Goal: Transaction & Acquisition: Purchase product/service

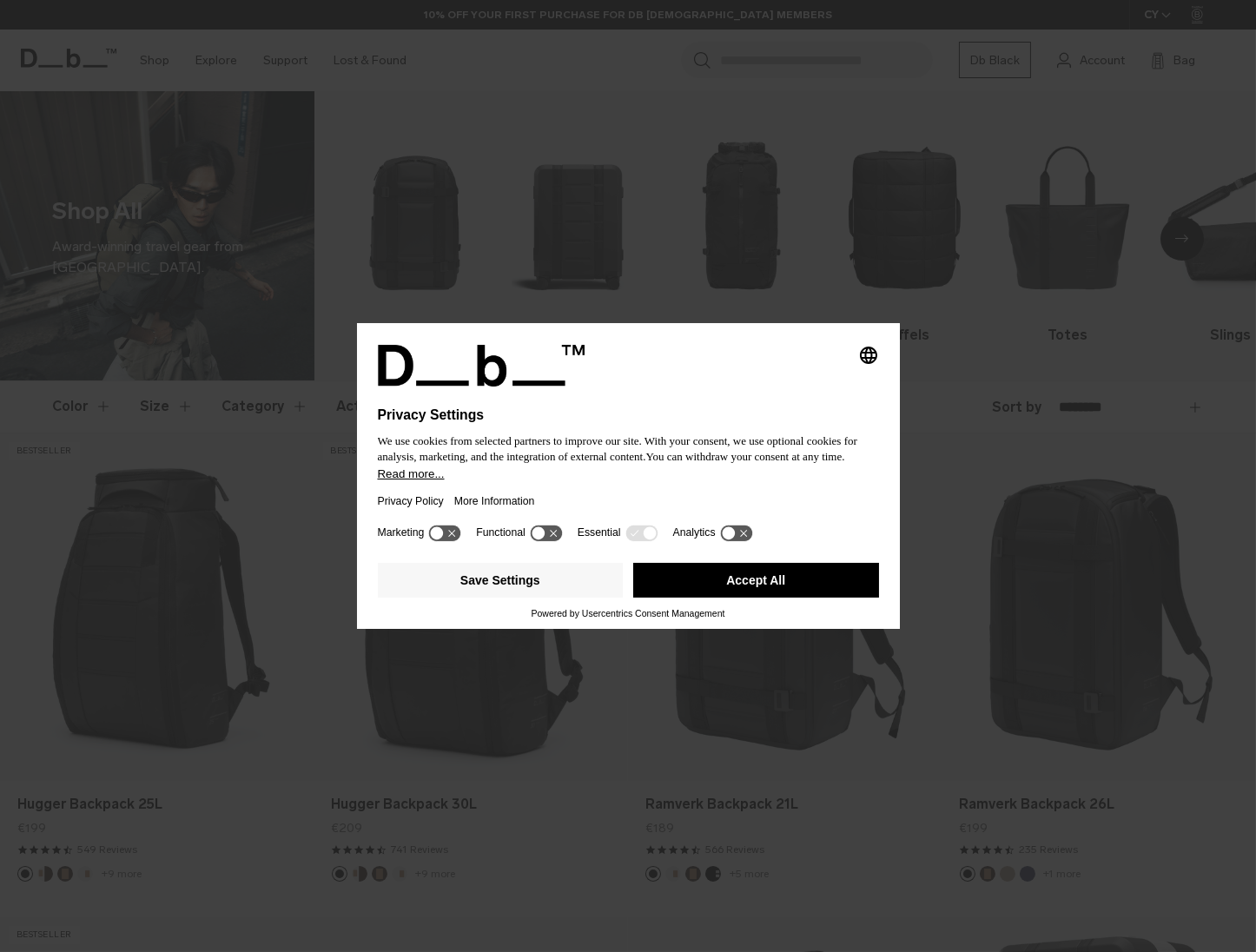
click at [776, 576] on button "Accept All" at bounding box center [756, 580] width 245 height 35
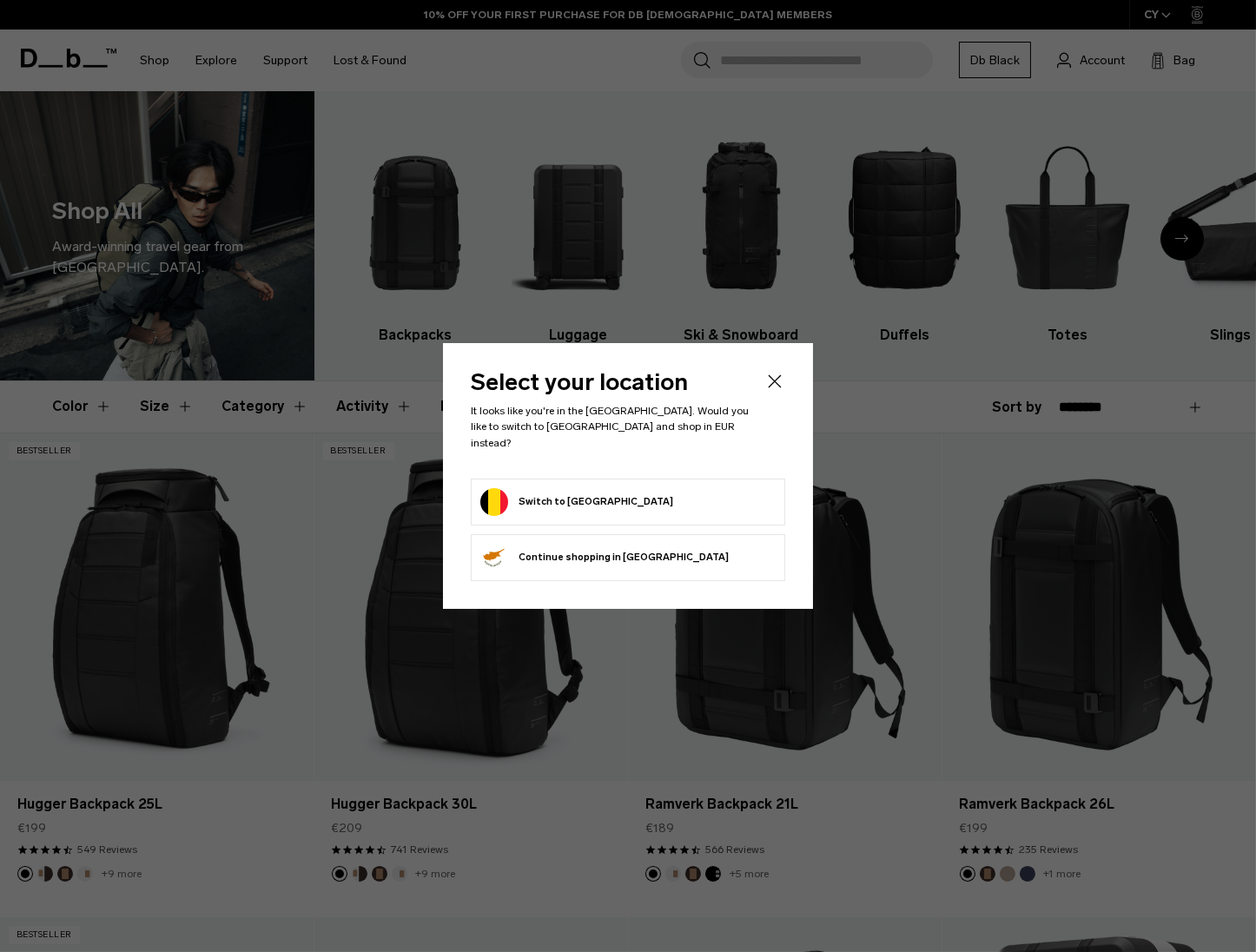
click at [96, 616] on div at bounding box center [628, 476] width 1256 height 952
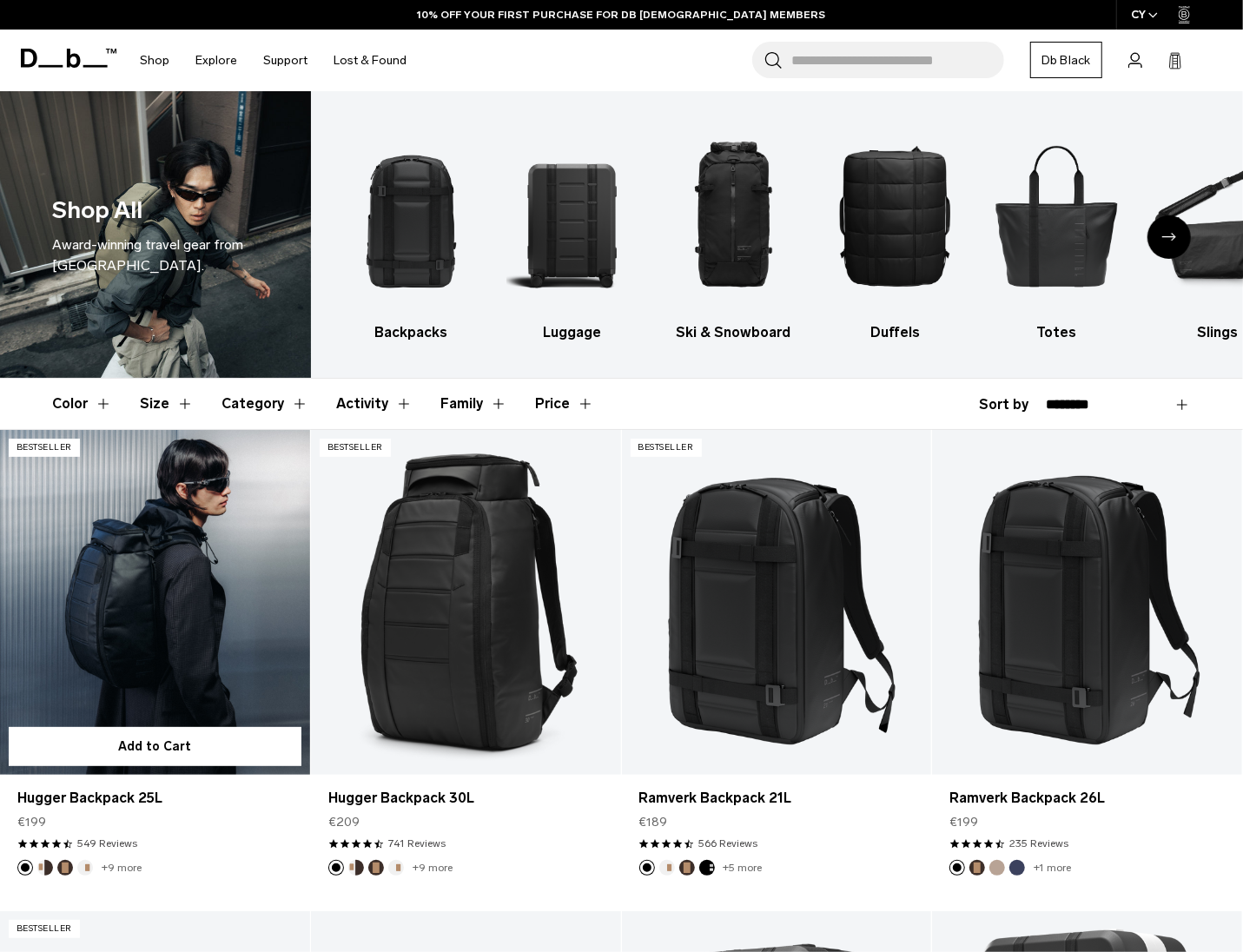
click at [161, 594] on link "Hugger Backpack 25L" at bounding box center [155, 601] width 310 height 344
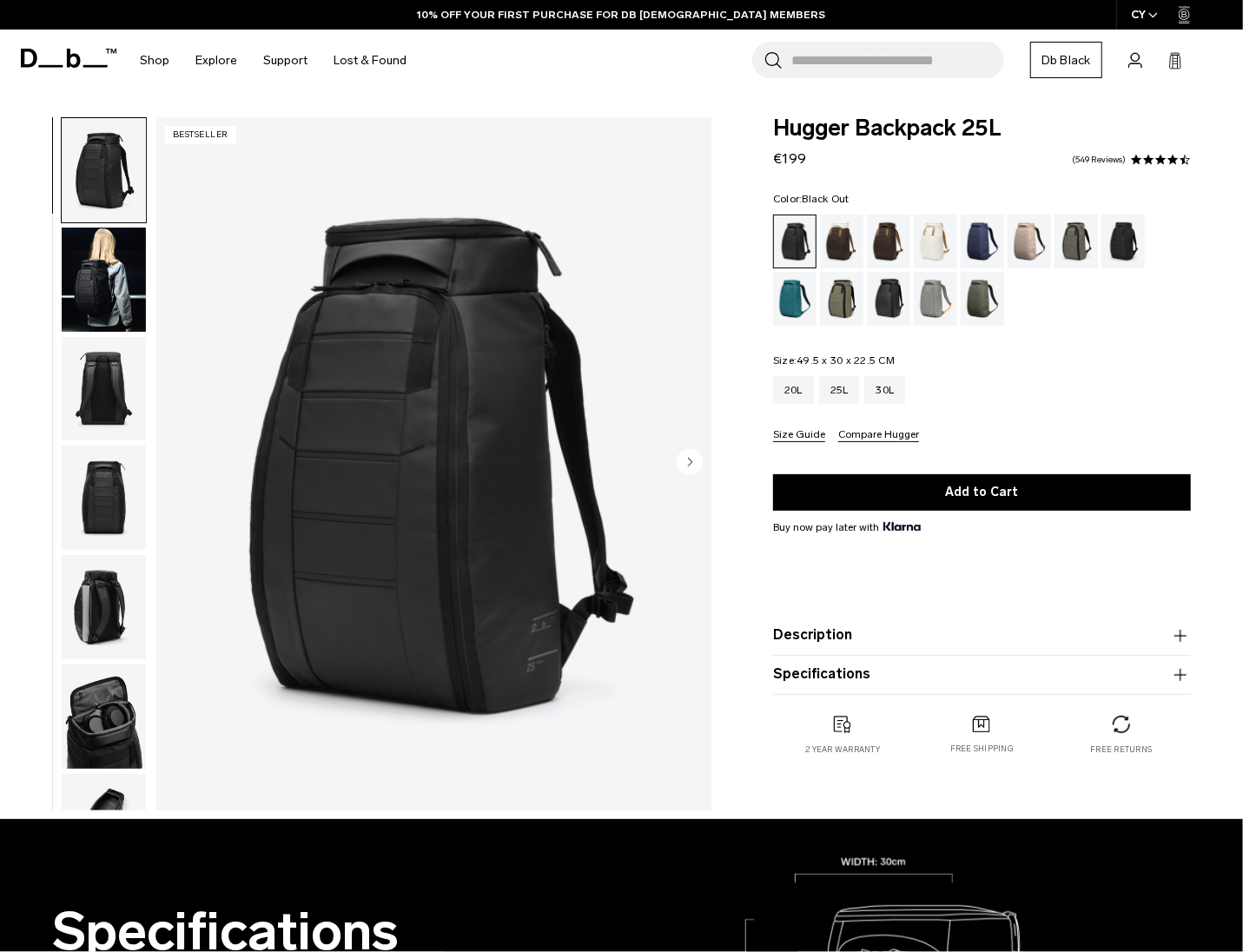
click at [97, 274] on img "button" at bounding box center [103, 280] width 84 height 104
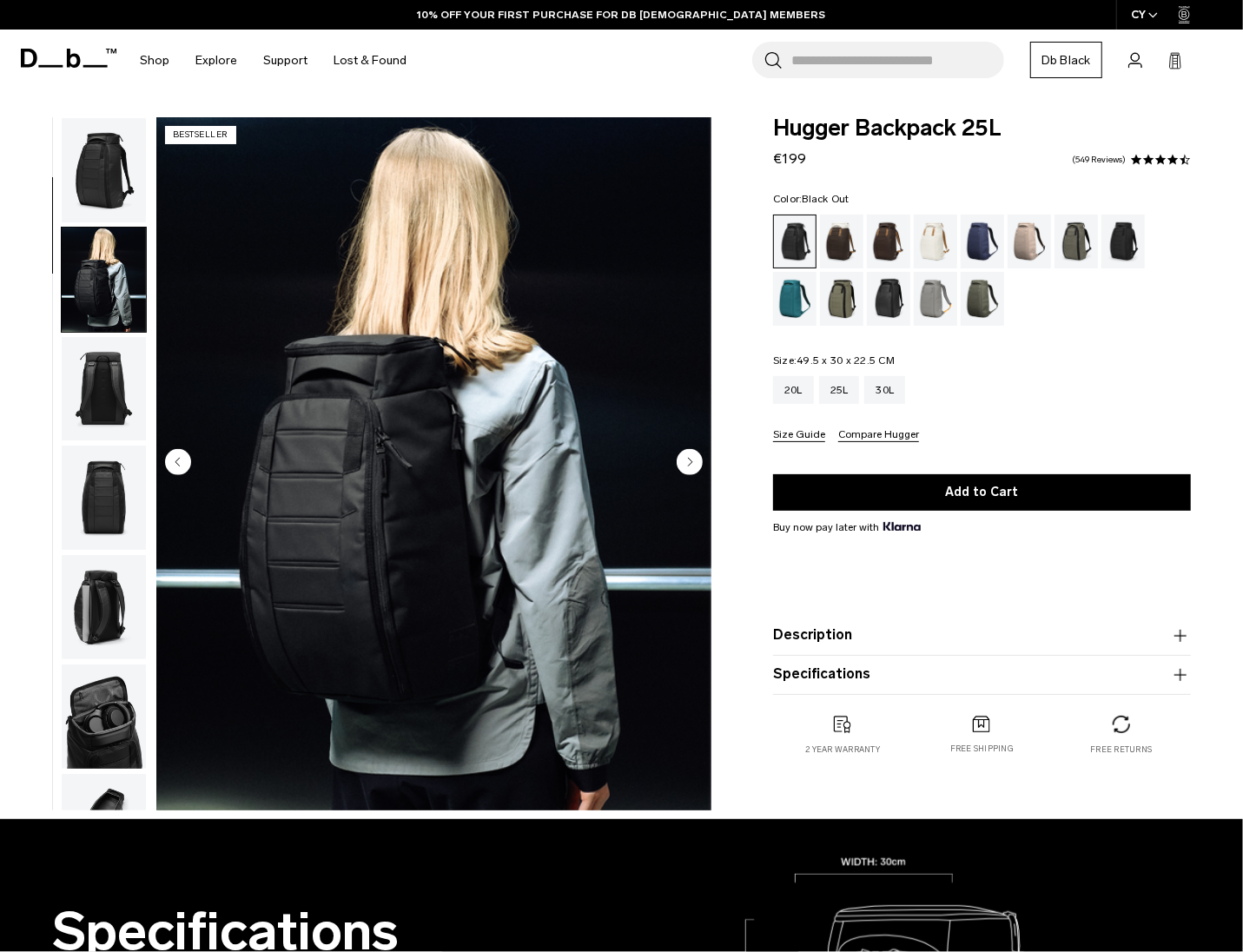
scroll to position [110, 0]
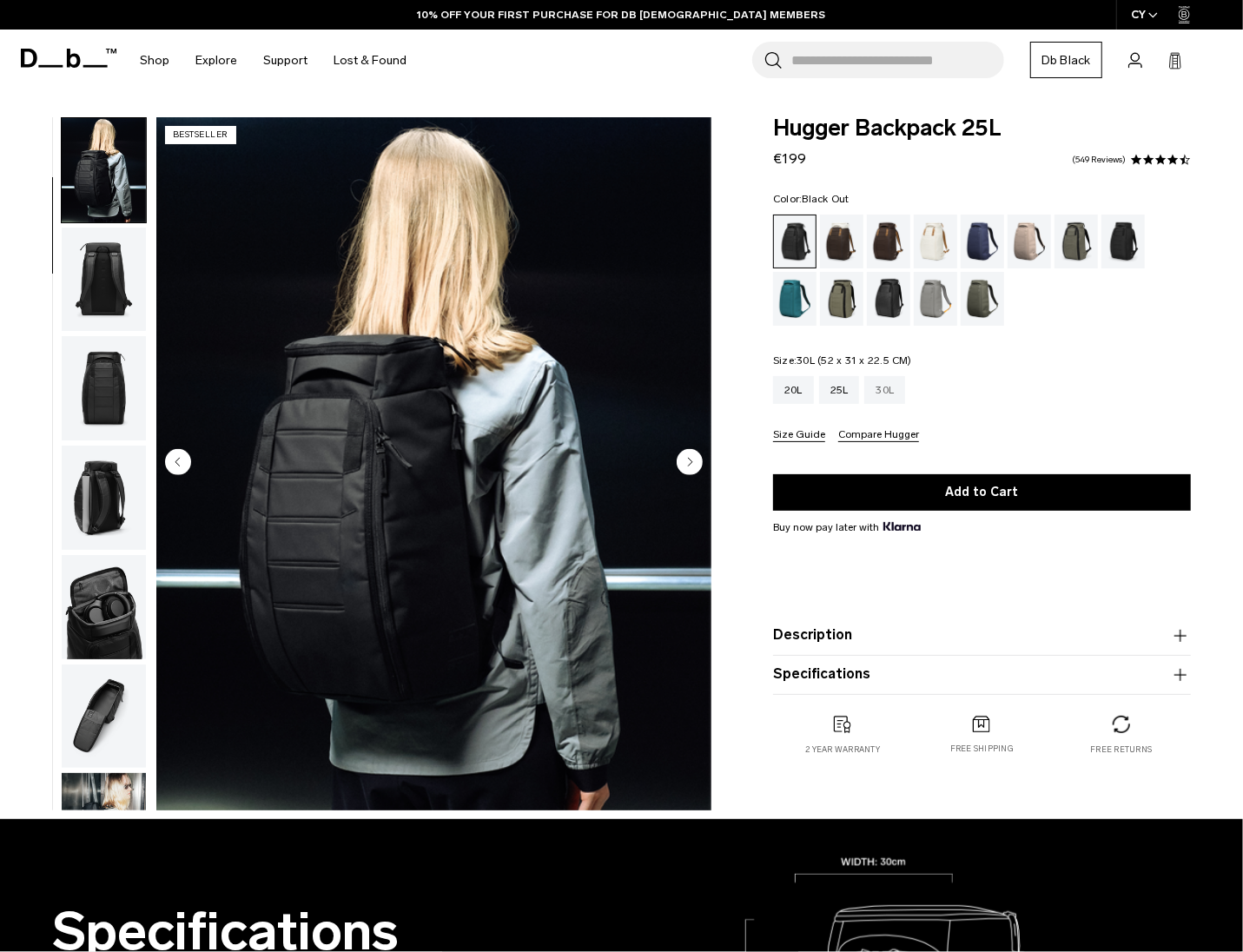
click at [890, 390] on div "30L" at bounding box center [885, 390] width 41 height 28
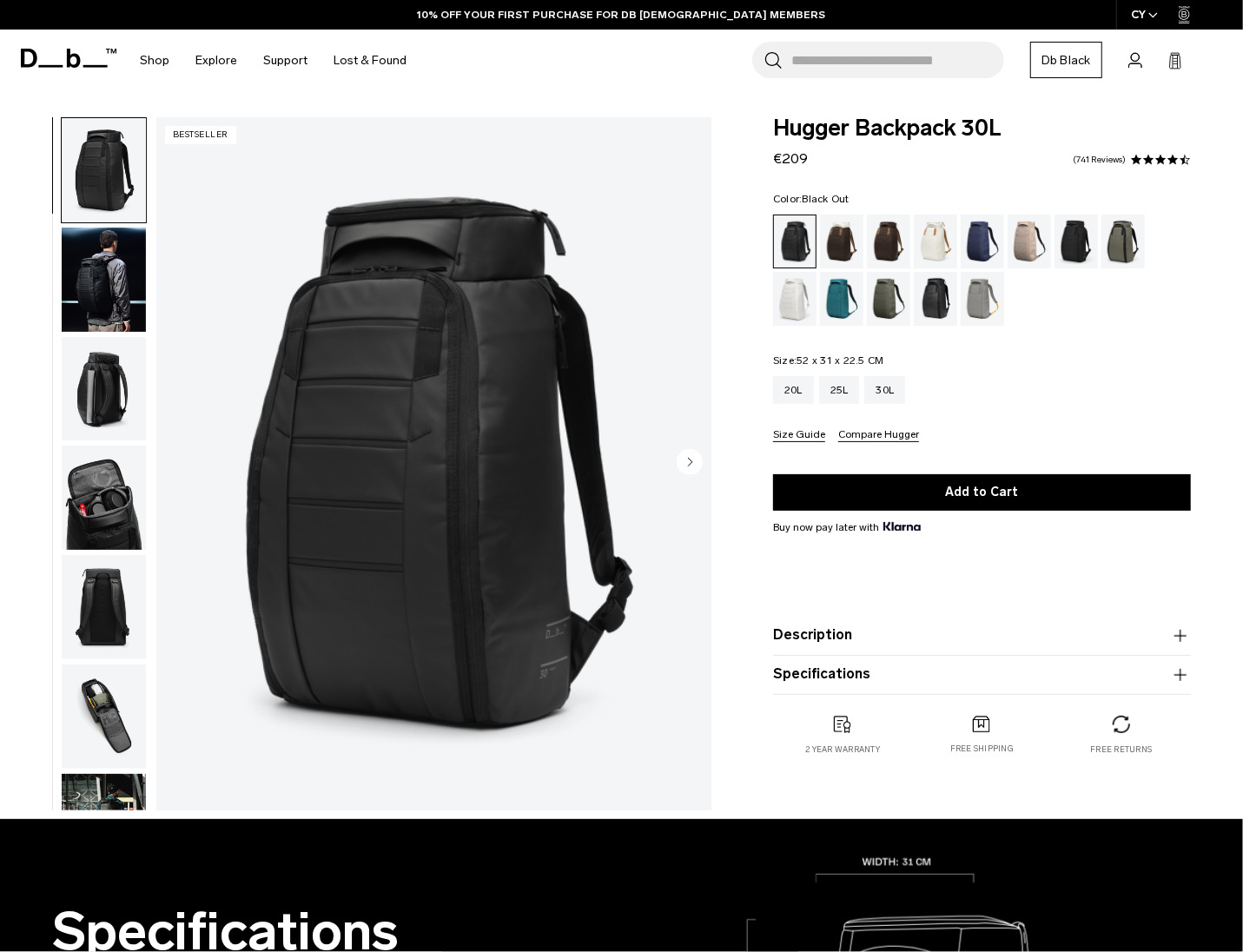
click at [79, 262] on img "button" at bounding box center [103, 280] width 84 height 104
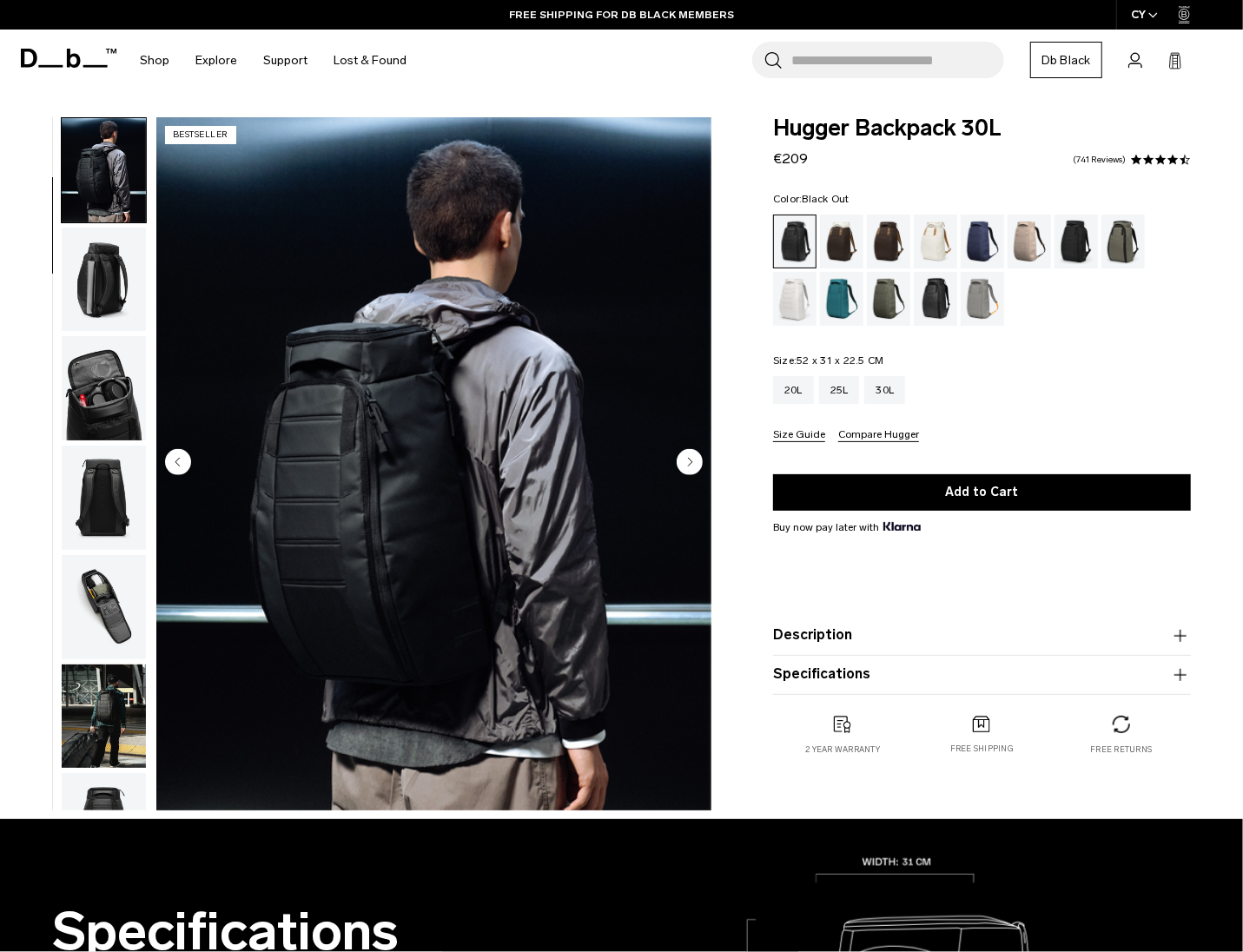
click at [114, 699] on img "button" at bounding box center [103, 716] width 84 height 104
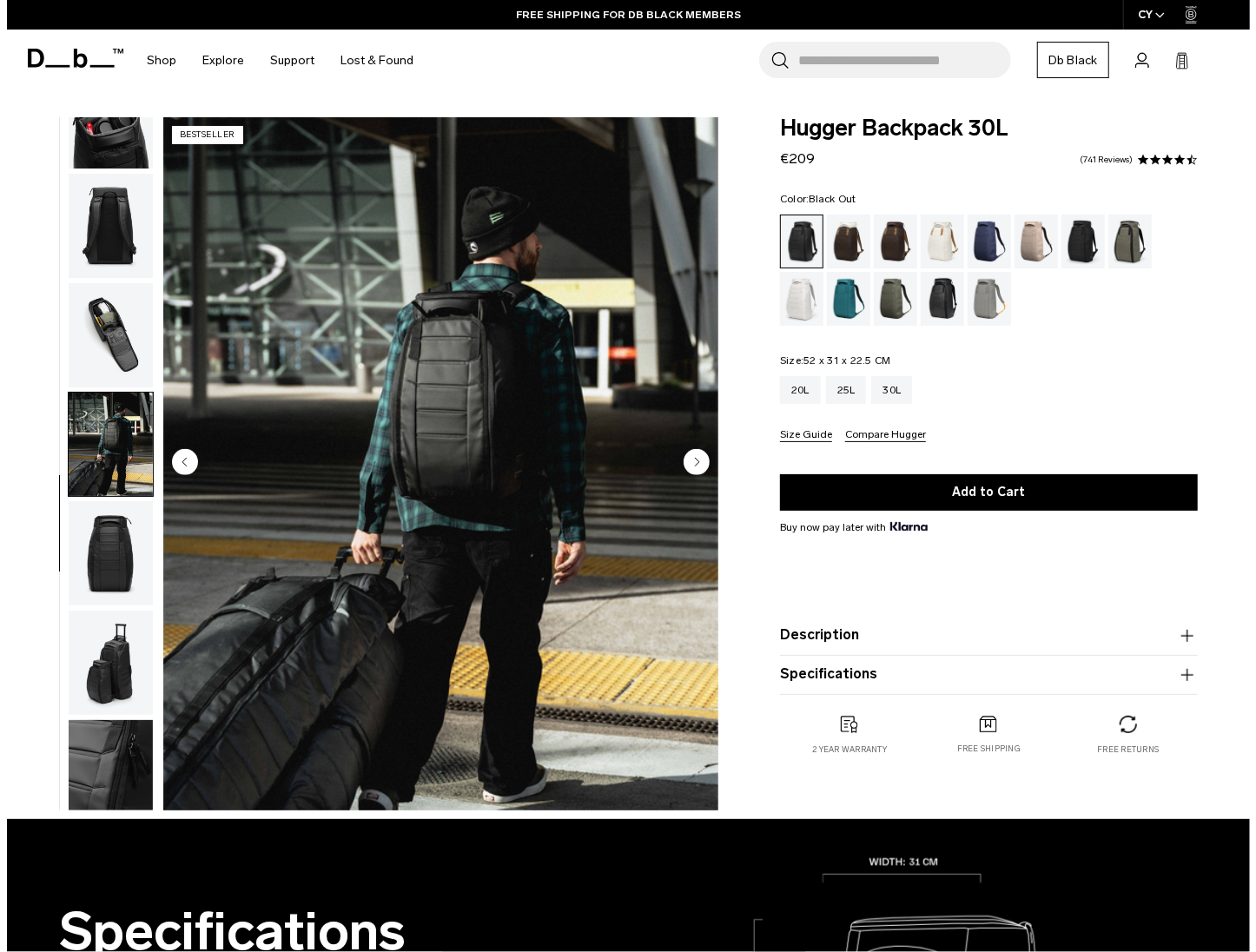
scroll to position [505, 0]
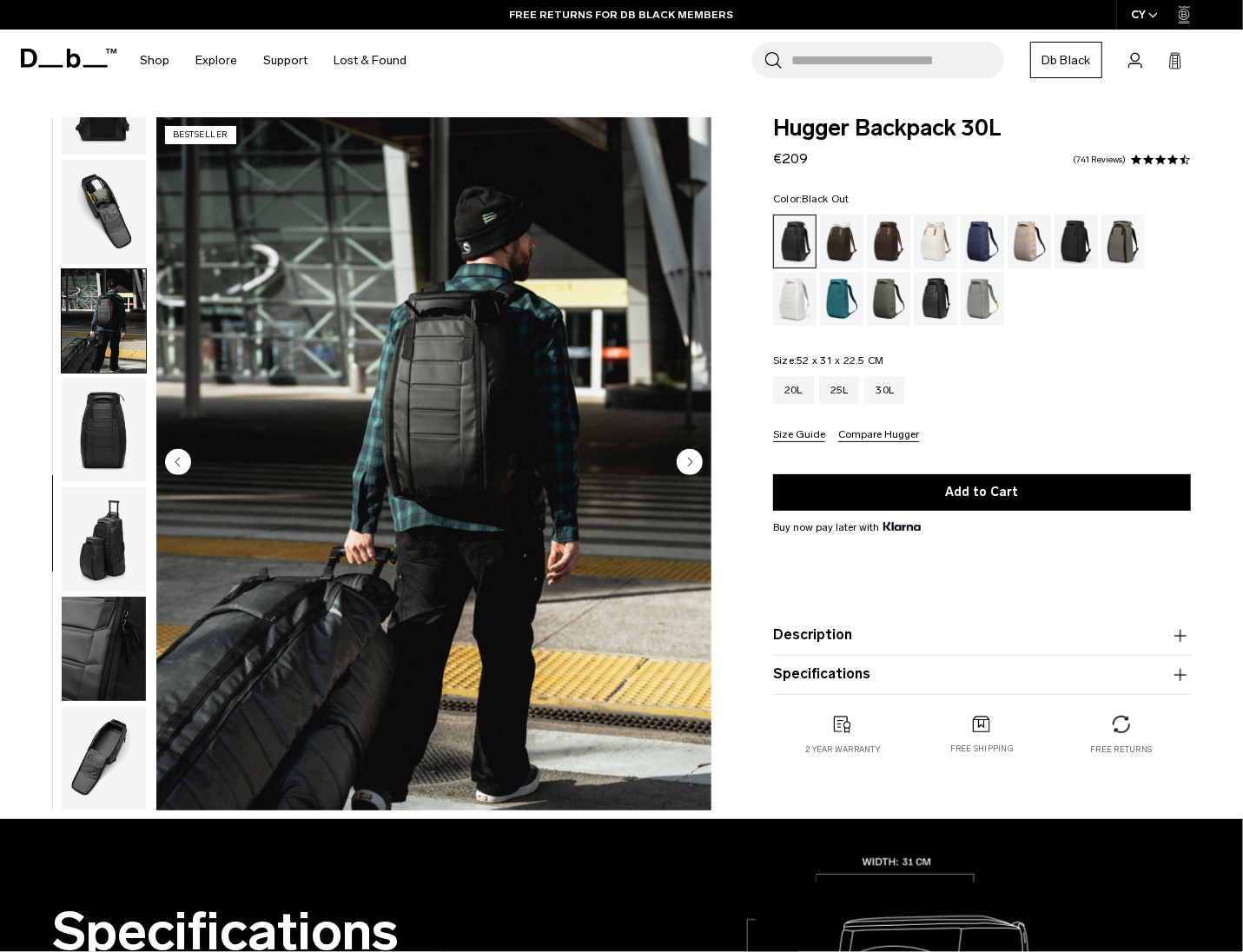
click at [690, 459] on icon "Next slide" at bounding box center [690, 461] width 5 height 7
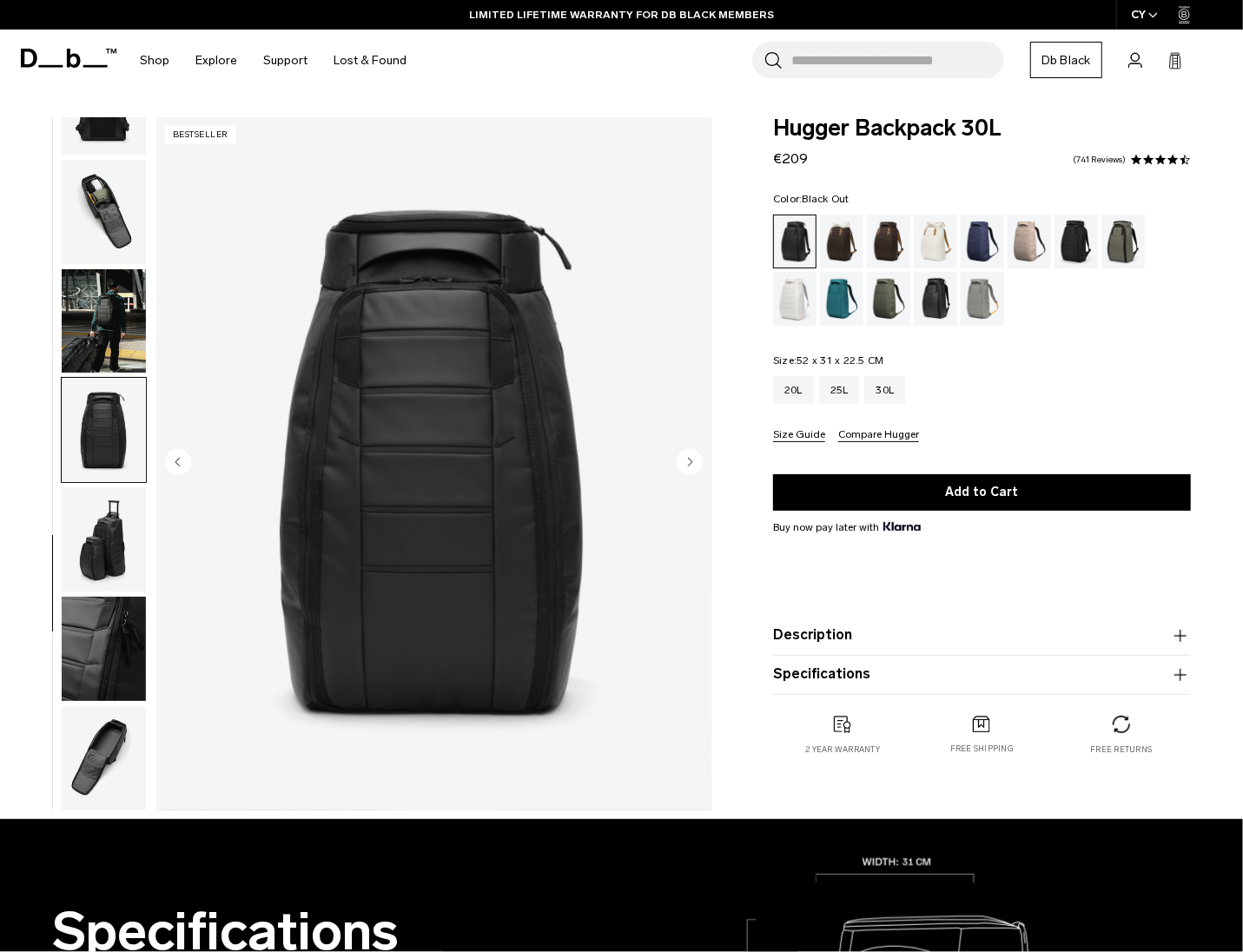
click at [688, 461] on circle "Next slide" at bounding box center [689, 462] width 26 height 26
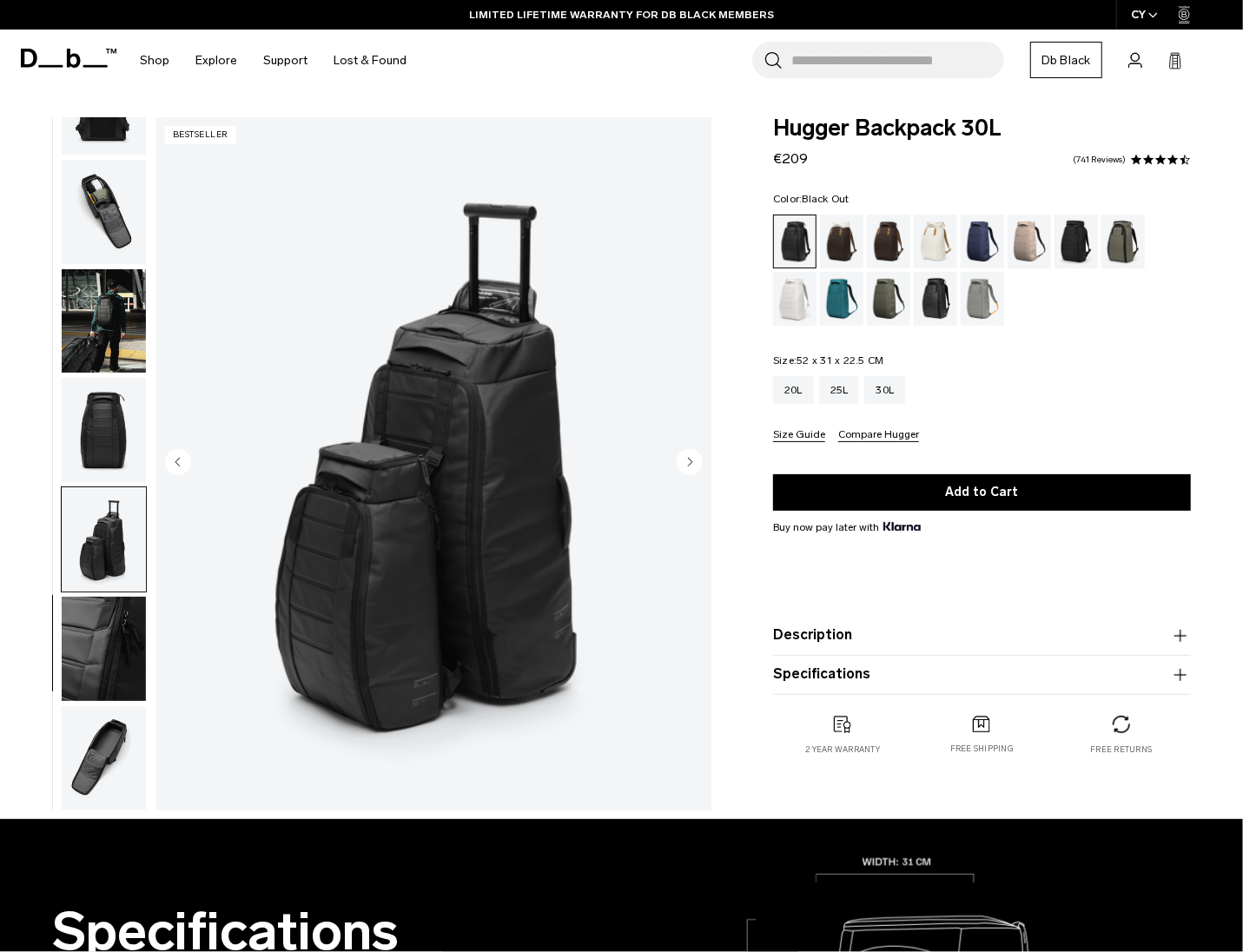
click at [688, 461] on circle "Next slide" at bounding box center [689, 462] width 26 height 26
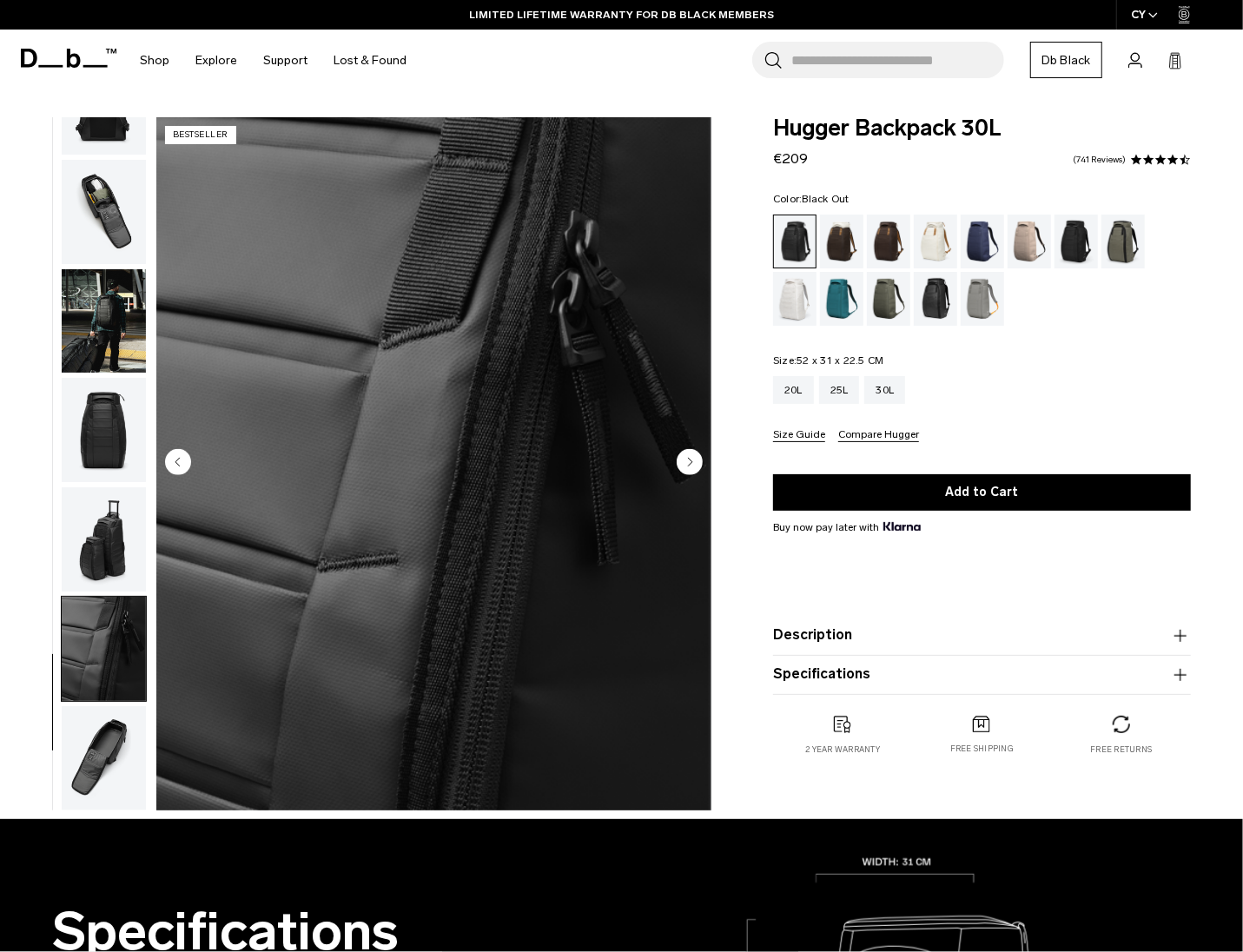
click at [688, 461] on circle "Next slide" at bounding box center [689, 462] width 26 height 26
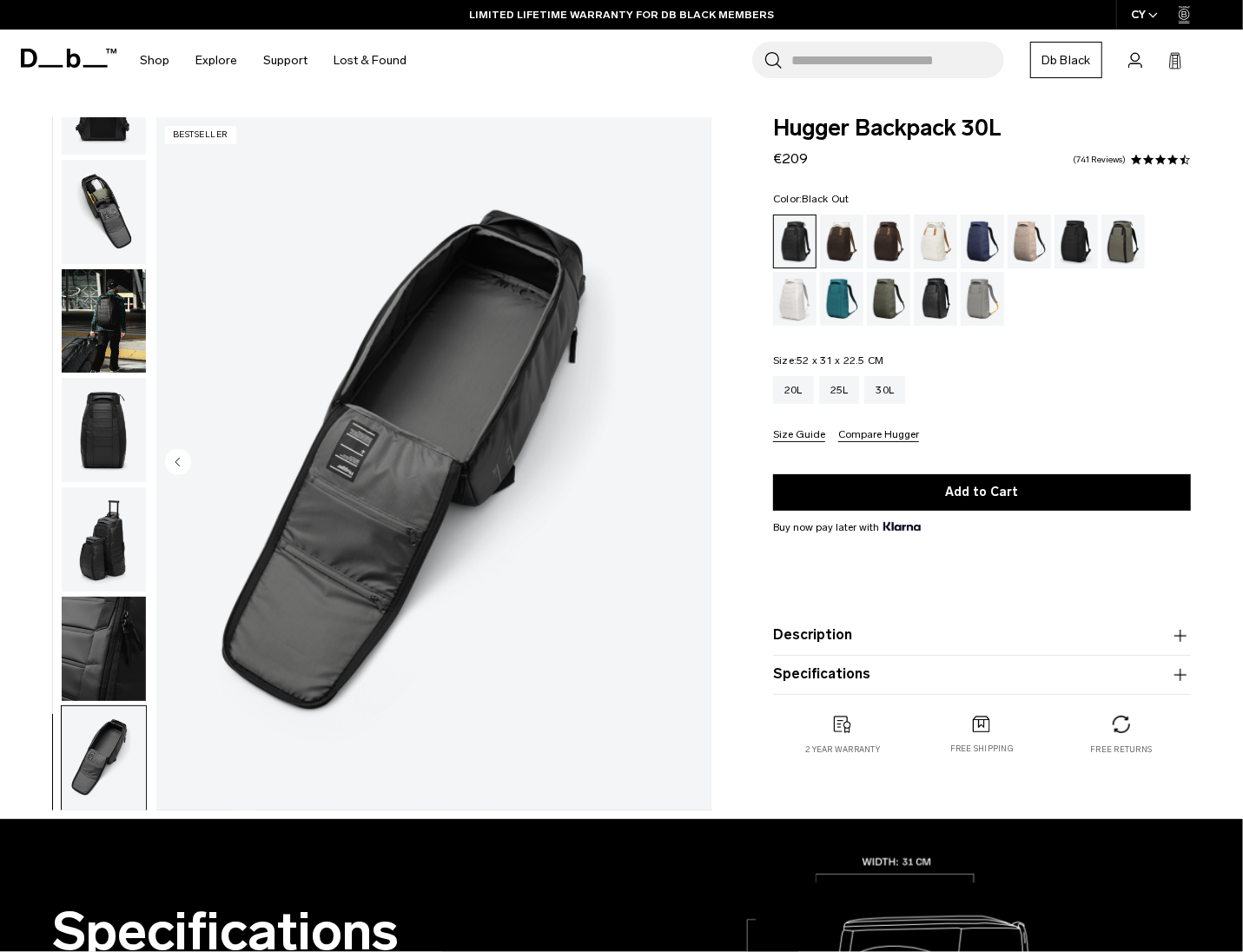
click at [688, 461] on img "11 / 11" at bounding box center [434, 463] width 556 height 693
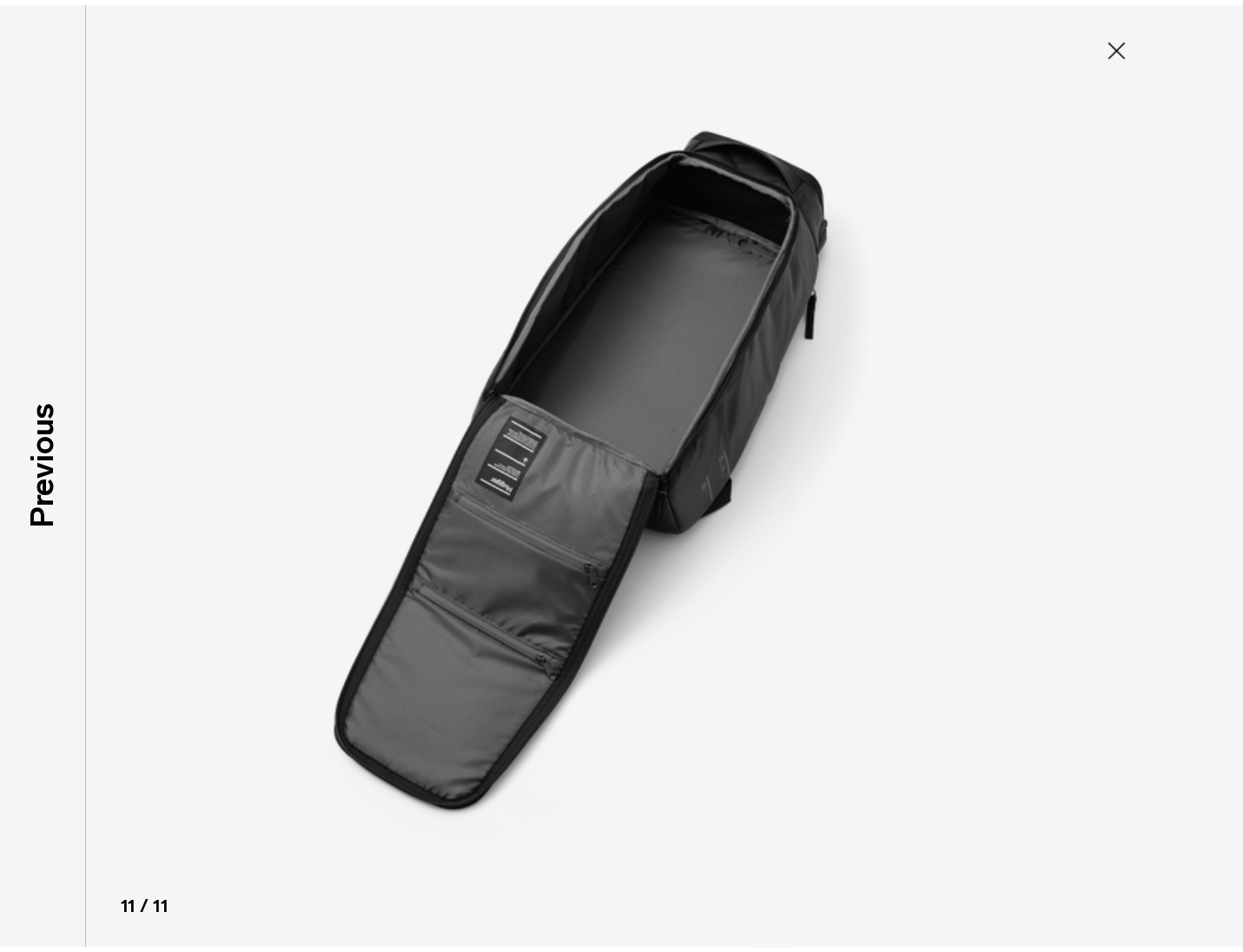
scroll to position [496, 0]
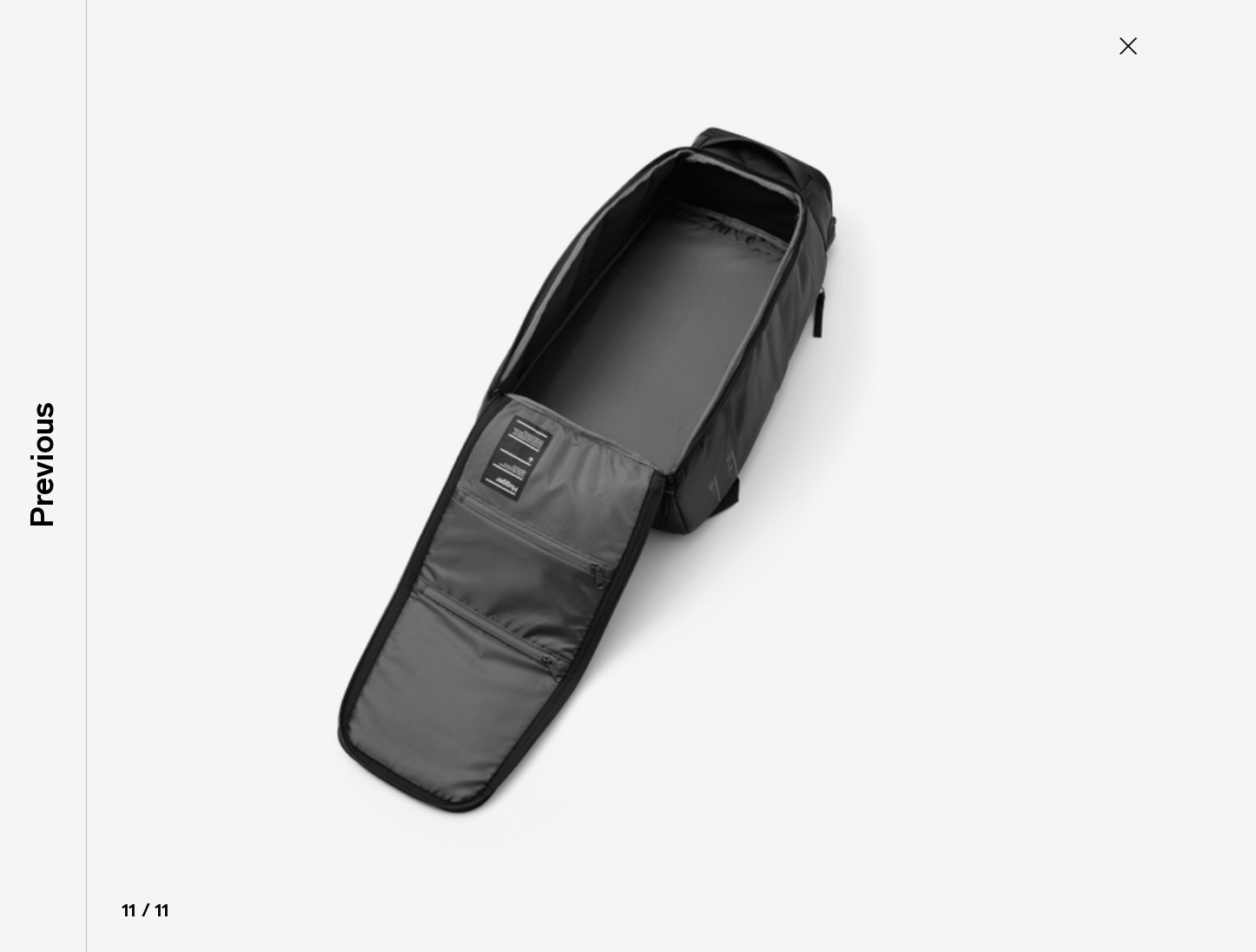
click at [1114, 43] on button "Close" at bounding box center [1129, 46] width 57 height 37
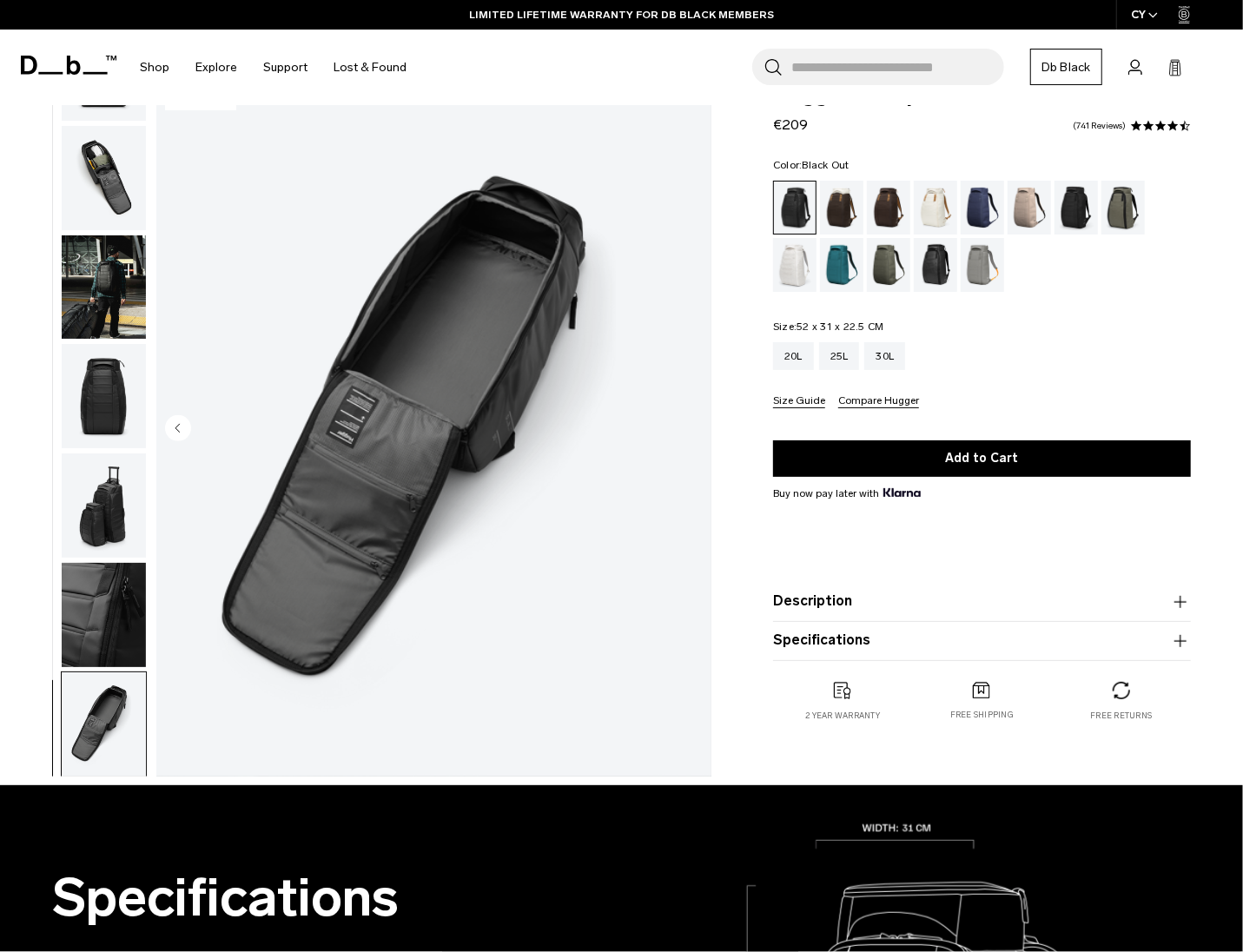
scroll to position [0, 0]
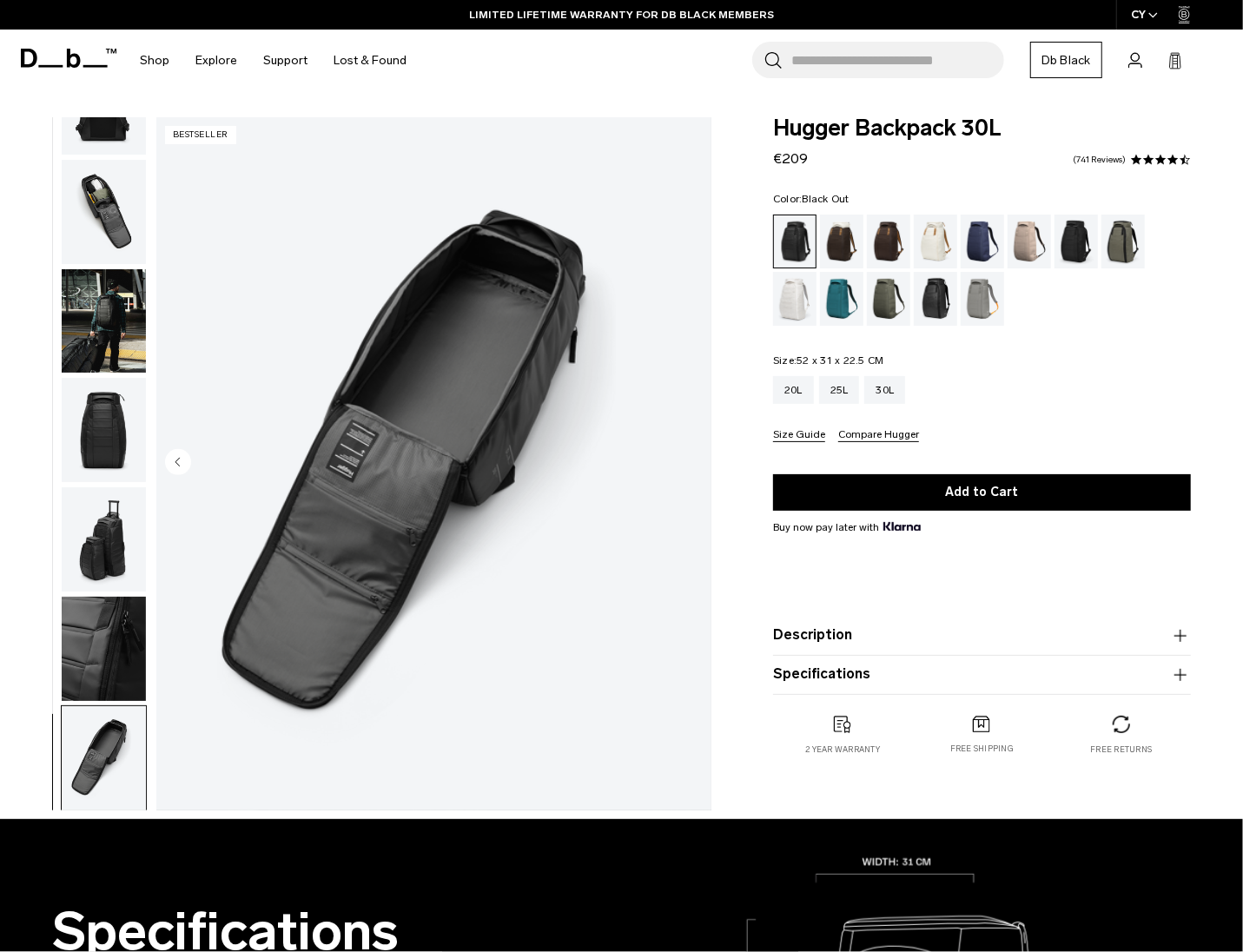
drag, startPoint x: 88, startPoint y: 298, endPoint x: 108, endPoint y: 196, distance: 103.9
click at [88, 297] on img "button" at bounding box center [103, 321] width 84 height 104
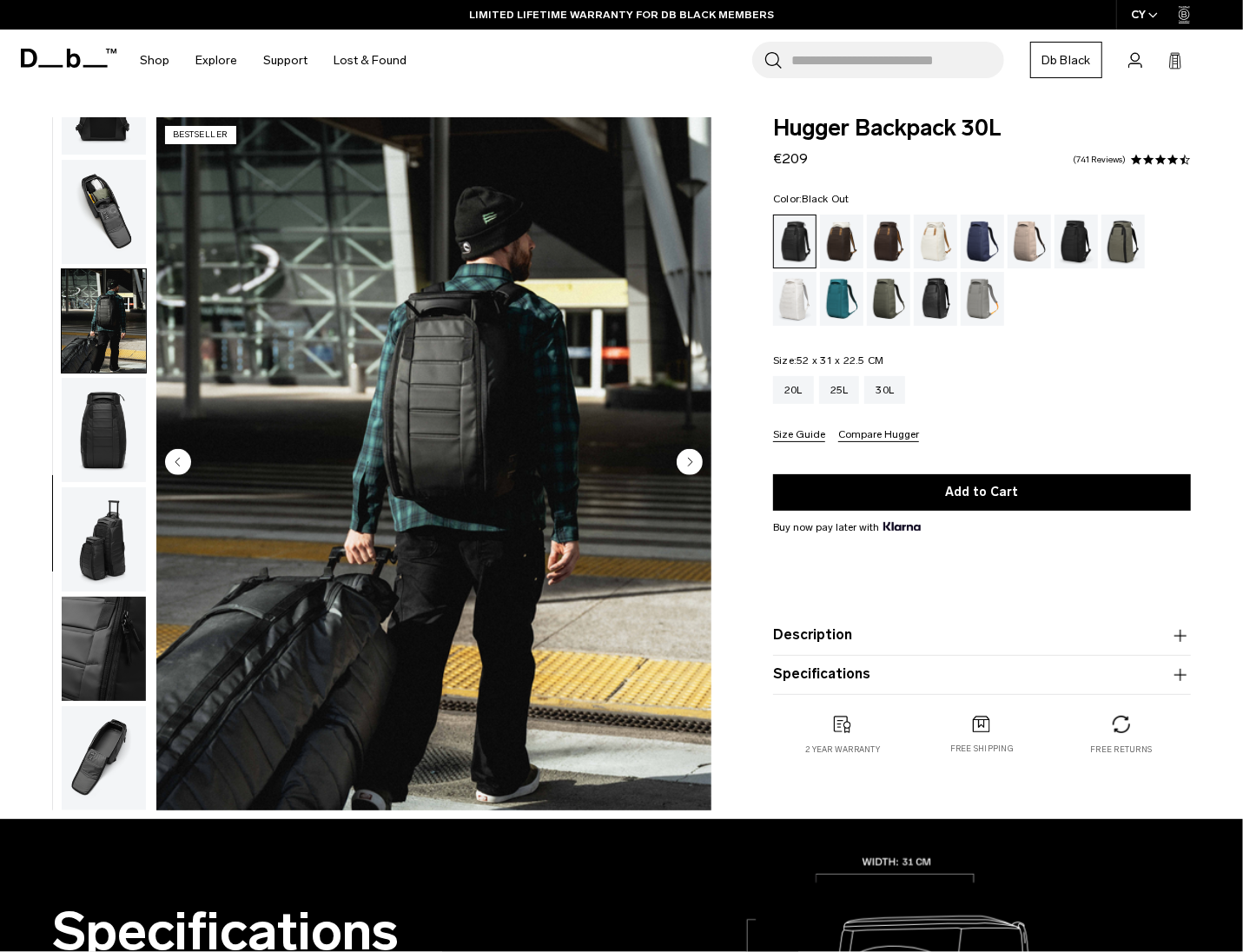
click at [108, 196] on img "button" at bounding box center [103, 211] width 84 height 104
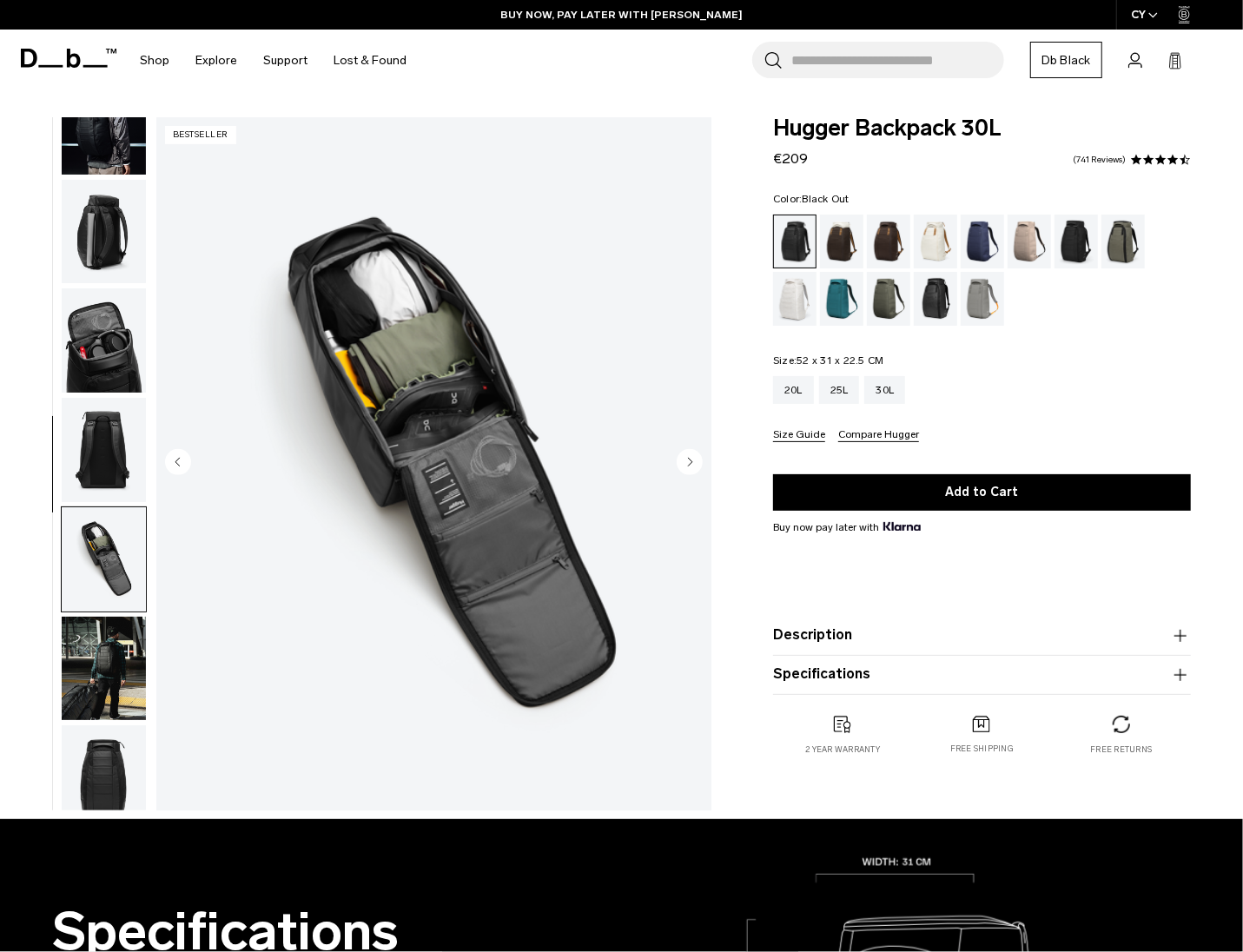
click at [118, 349] on img "button" at bounding box center [103, 340] width 84 height 104
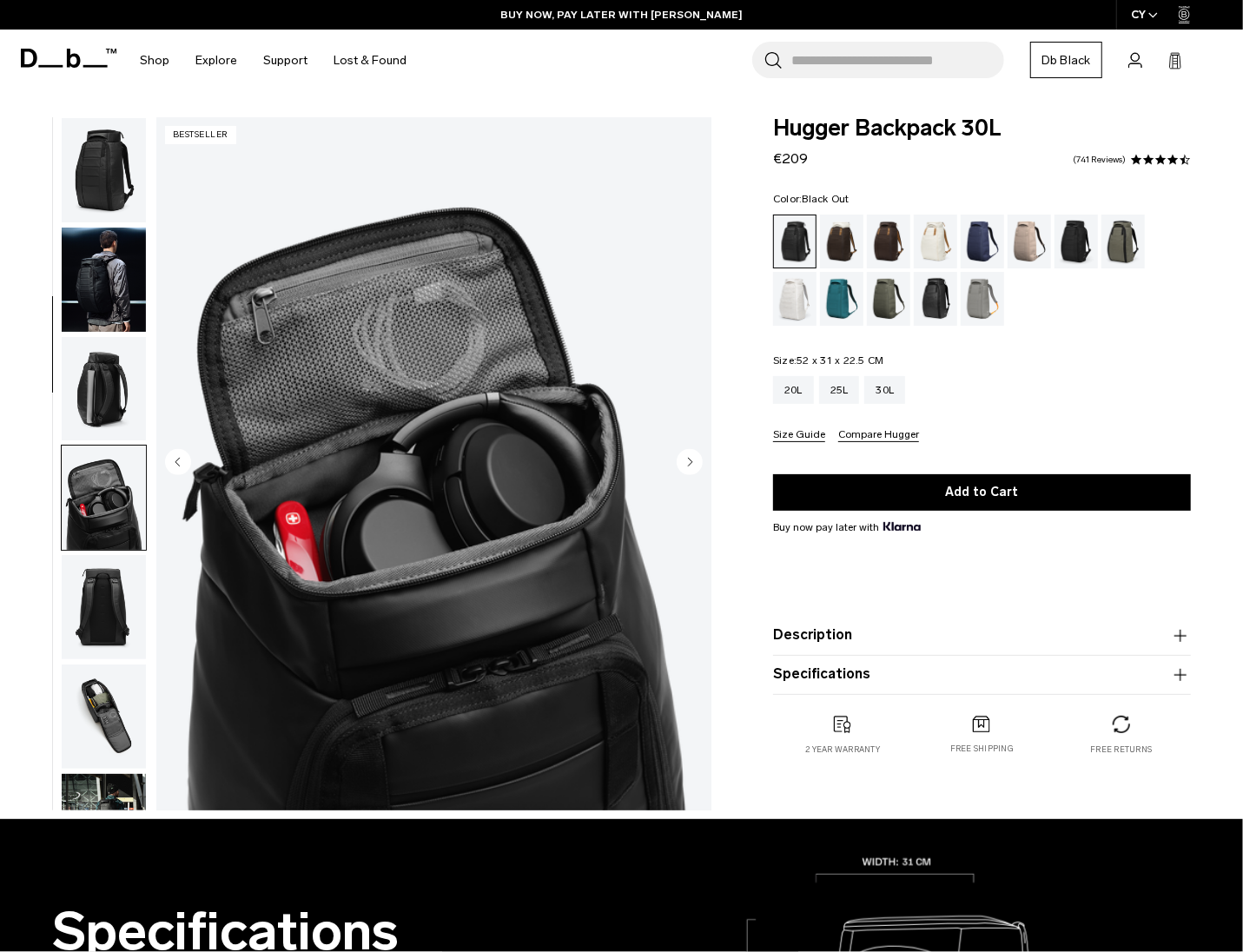
click at [118, 336] on button "button" at bounding box center [103, 388] width 86 height 106
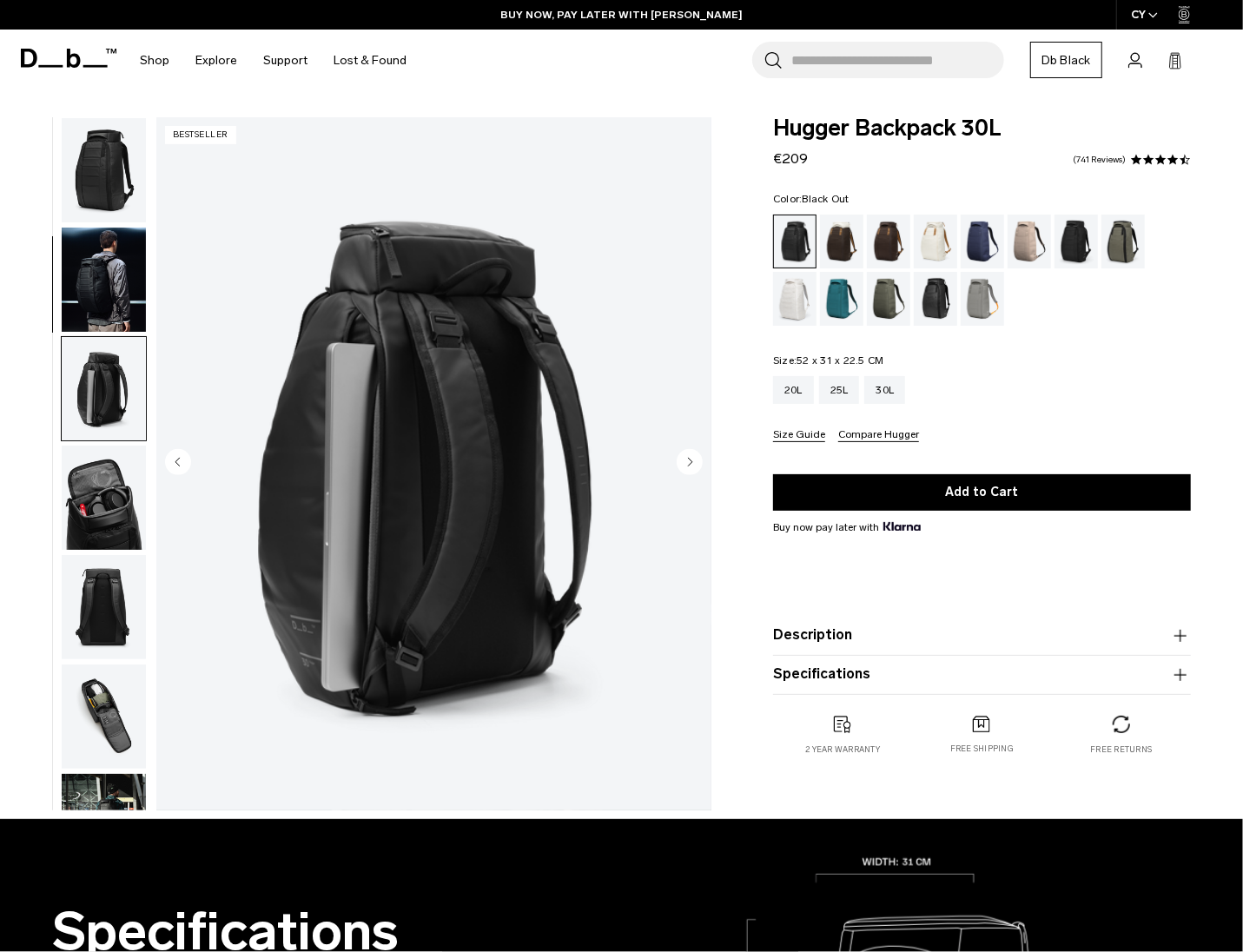
click at [106, 262] on img "button" at bounding box center [103, 280] width 84 height 104
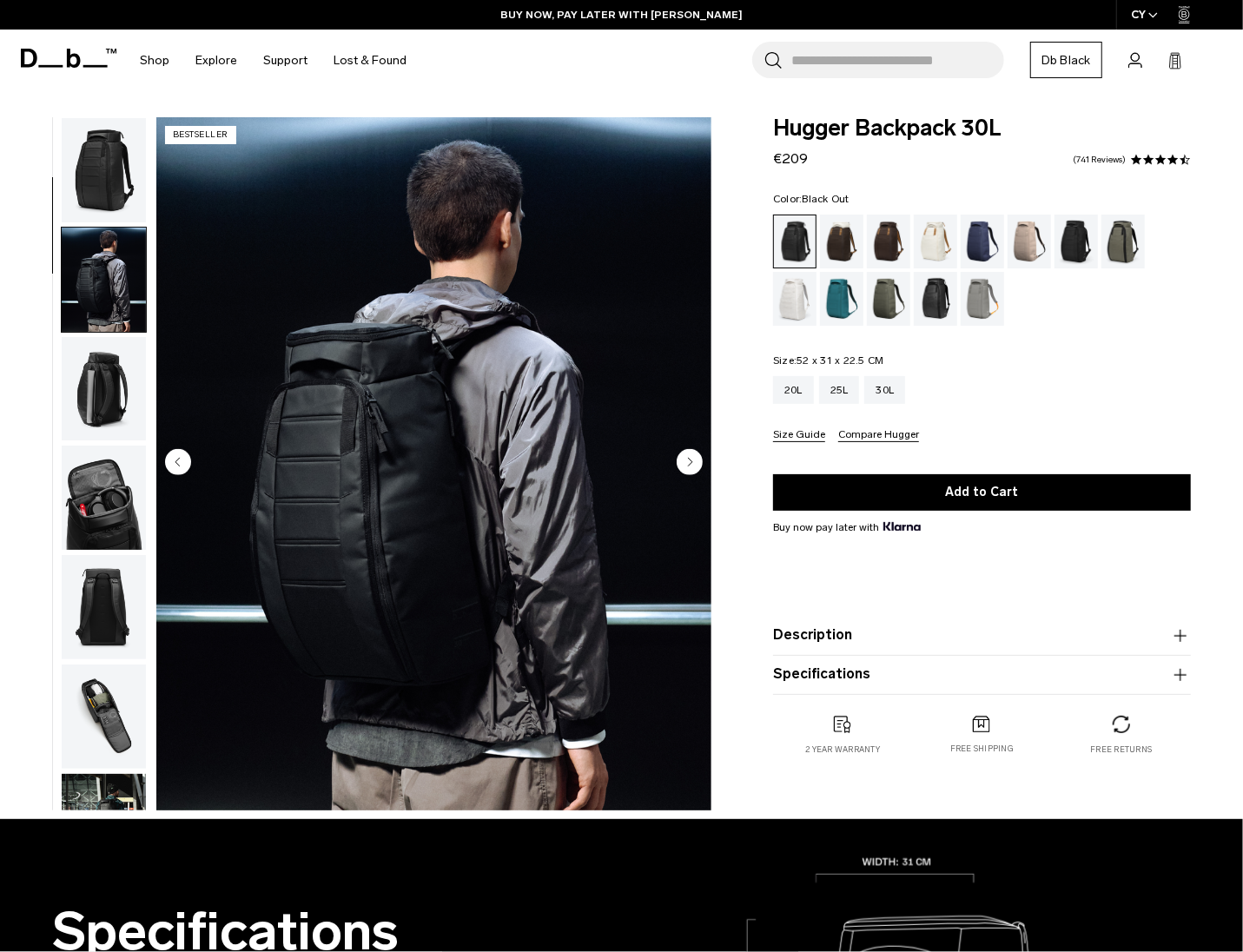
scroll to position [110, 0]
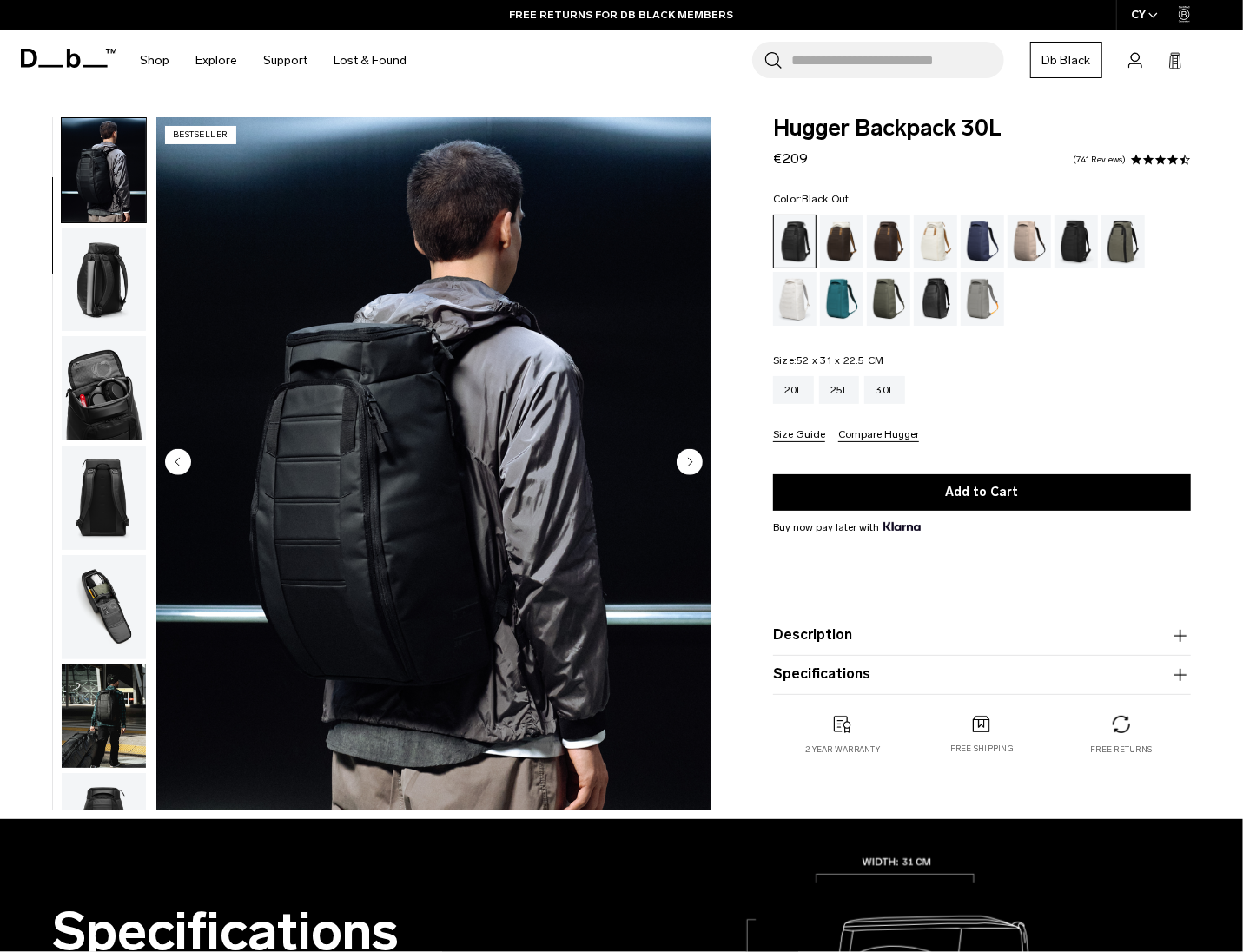
click at [91, 394] on img "button" at bounding box center [103, 387] width 84 height 104
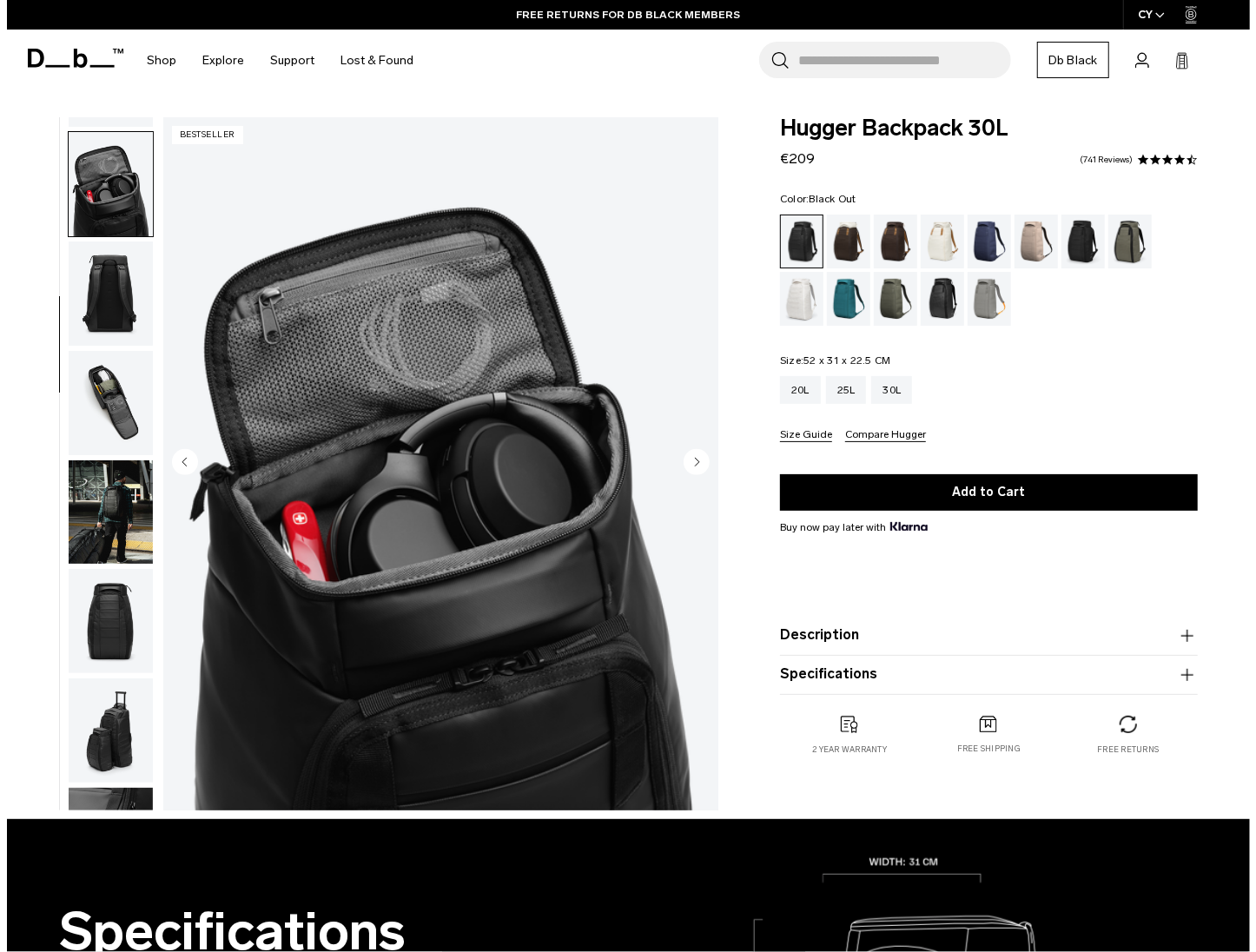
scroll to position [328, 0]
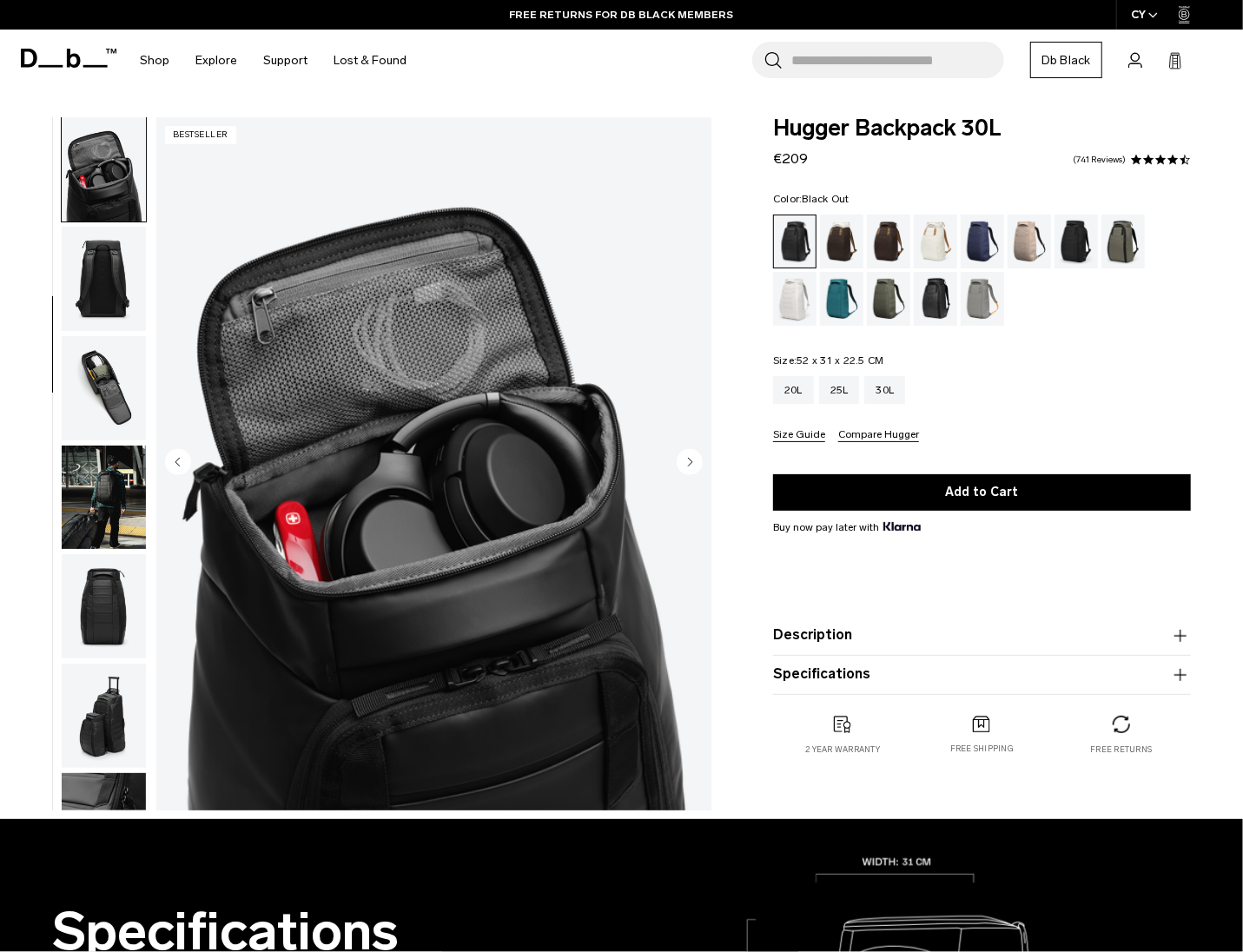
click at [545, 279] on img "4 / 11" at bounding box center [434, 463] width 556 height 693
